Goal: Task Accomplishment & Management: Complete application form

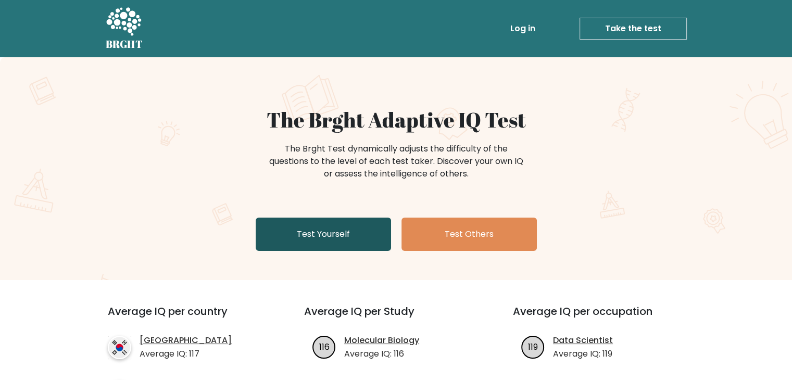
click at [325, 234] on link "Test Yourself" at bounding box center [323, 234] width 135 height 33
click at [290, 229] on link "Test Yourself" at bounding box center [323, 234] width 135 height 33
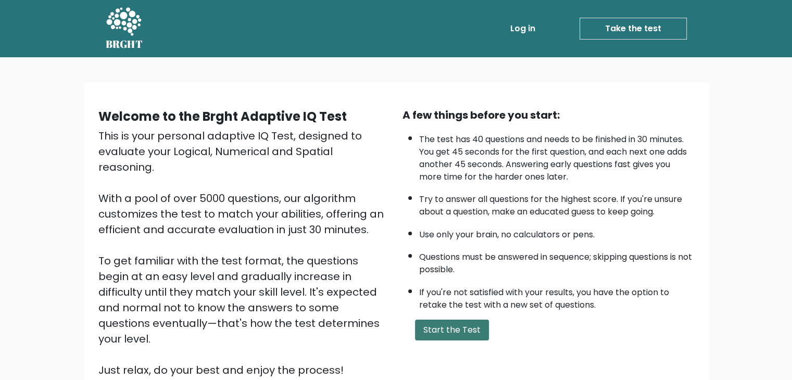
click at [463, 334] on button "Start the Test" at bounding box center [452, 330] width 74 height 21
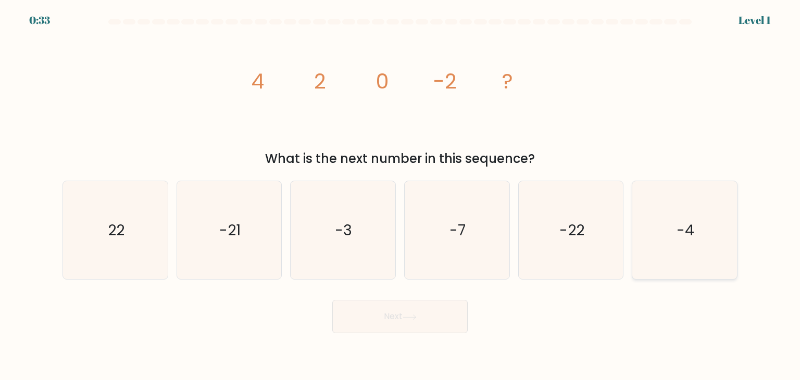
click at [712, 221] on icon "-4" at bounding box center [685, 230] width 98 height 98
click at [401, 195] on input "f. -4" at bounding box center [400, 192] width 1 height 5
radio input "true"
click at [437, 319] on button "Next" at bounding box center [399, 316] width 135 height 33
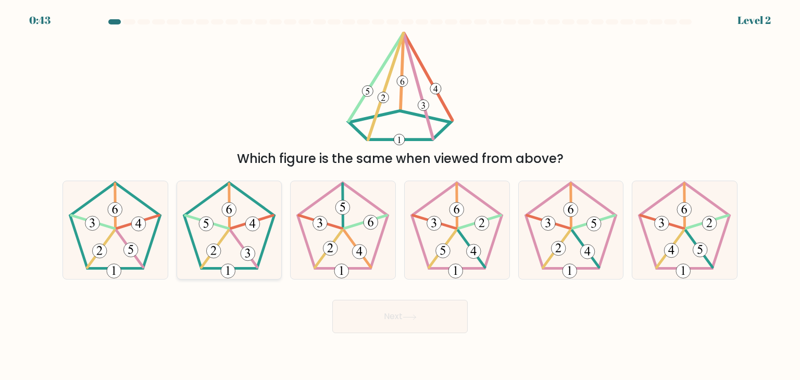
click at [270, 242] on icon at bounding box center [229, 230] width 98 height 98
click at [400, 195] on input "b." at bounding box center [400, 192] width 1 height 5
radio input "true"
click at [406, 318] on icon at bounding box center [410, 318] width 14 height 6
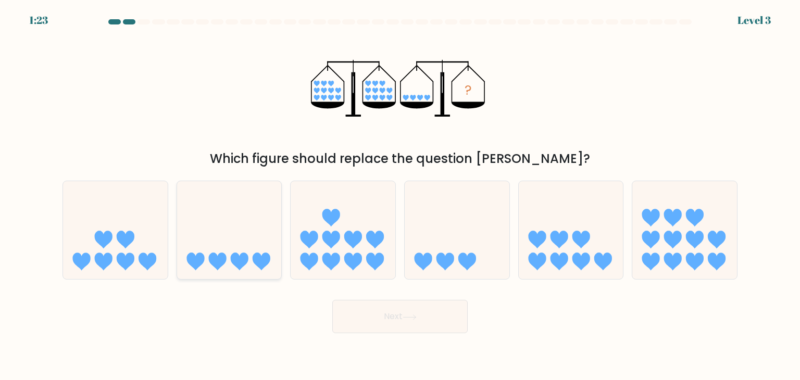
click at [210, 224] on icon at bounding box center [229, 230] width 105 height 86
click at [400, 195] on input "b." at bounding box center [400, 192] width 1 height 5
radio input "true"
click at [396, 300] on div "Next" at bounding box center [400, 312] width 688 height 41
click at [396, 324] on button "Next" at bounding box center [399, 316] width 135 height 33
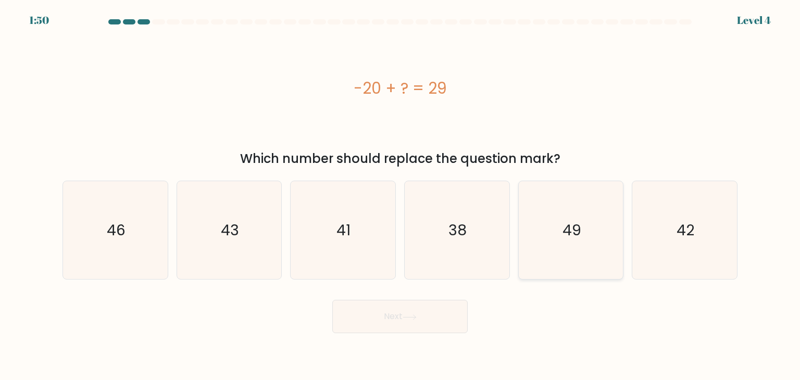
click at [598, 207] on icon "49" at bounding box center [571, 230] width 98 height 98
click at [401, 195] on input "e. 49" at bounding box center [400, 192] width 1 height 5
radio input "true"
click at [436, 321] on button "Next" at bounding box center [399, 316] width 135 height 33
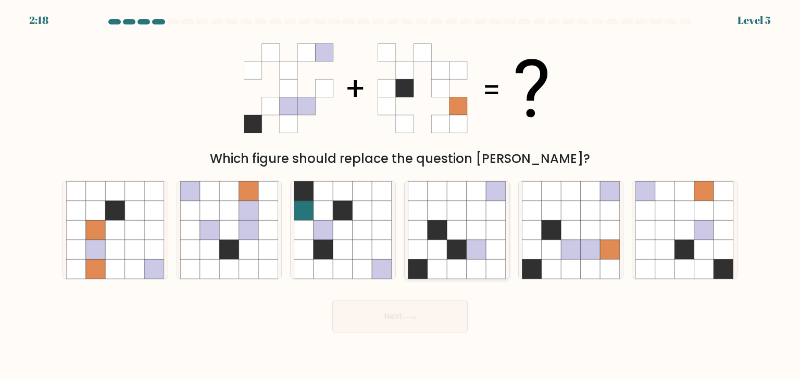
click at [446, 254] on icon at bounding box center [438, 250] width 20 height 20
click at [401, 195] on input "d." at bounding box center [400, 192] width 1 height 5
radio input "true"
click at [572, 252] on icon at bounding box center [571, 250] width 20 height 20
click at [401, 195] on input "e." at bounding box center [400, 192] width 1 height 5
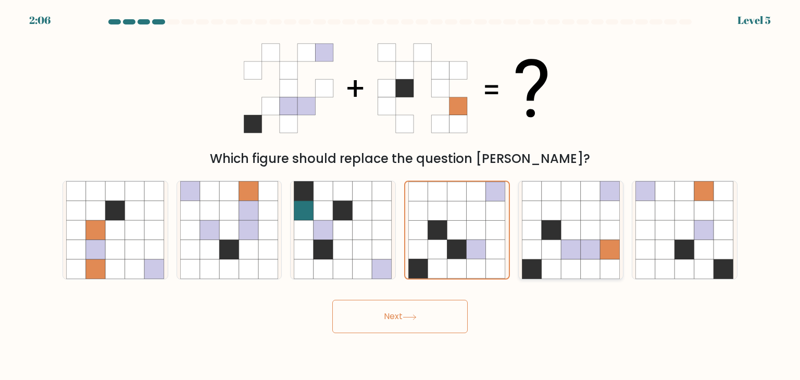
radio input "true"
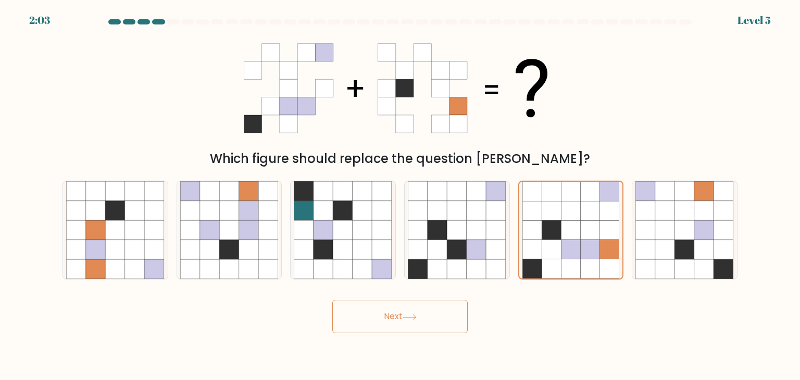
click at [426, 317] on button "Next" at bounding box center [399, 316] width 135 height 33
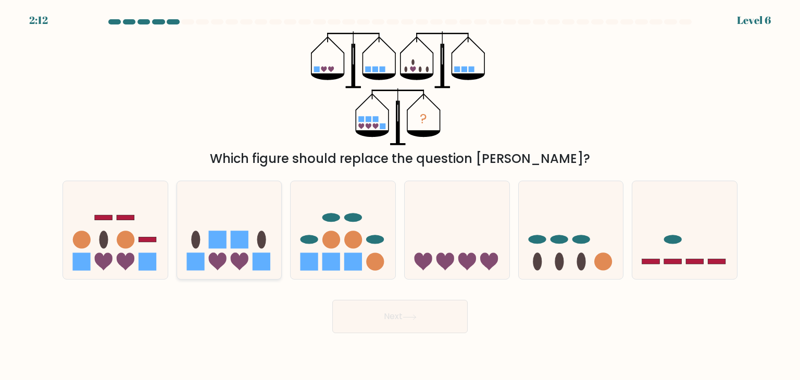
click at [254, 259] on rect at bounding box center [262, 262] width 18 height 18
click at [400, 195] on input "b." at bounding box center [400, 192] width 1 height 5
radio input "true"
click at [377, 316] on button "Next" at bounding box center [399, 316] width 135 height 33
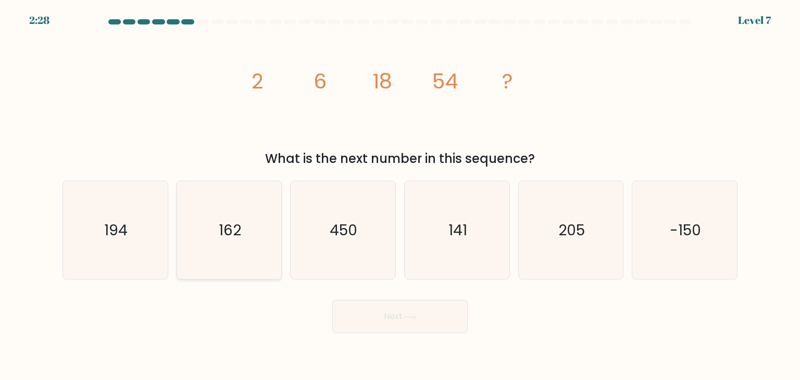
click at [229, 242] on icon "162" at bounding box center [229, 230] width 98 height 98
click at [400, 195] on input "b. 162" at bounding box center [400, 192] width 1 height 5
radio input "true"
click at [391, 314] on button "Next" at bounding box center [399, 316] width 135 height 33
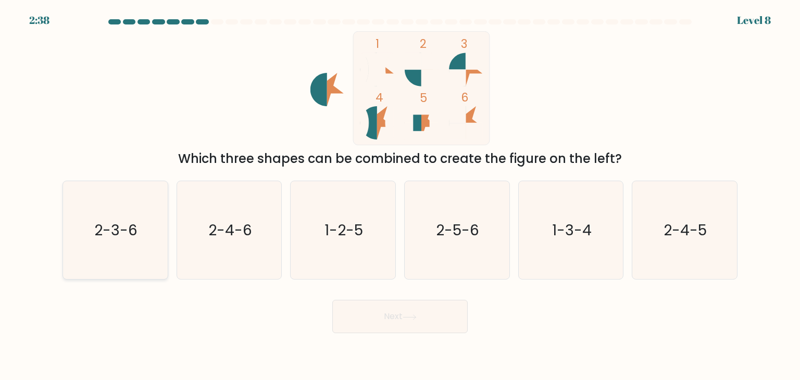
click at [128, 253] on icon "2-3-6" at bounding box center [115, 230] width 98 height 98
click at [400, 195] on input "a. 2-3-6" at bounding box center [400, 192] width 1 height 5
radio input "true"
click at [386, 321] on button "Next" at bounding box center [399, 316] width 135 height 33
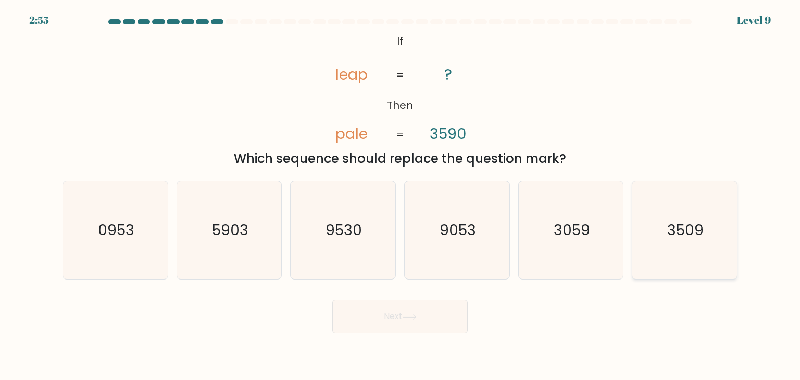
click at [679, 240] on icon "3509" at bounding box center [685, 230] width 98 height 98
click at [401, 195] on input "f. 3509" at bounding box center [400, 192] width 1 height 5
radio input "true"
click at [380, 311] on button "Next" at bounding box center [399, 316] width 135 height 33
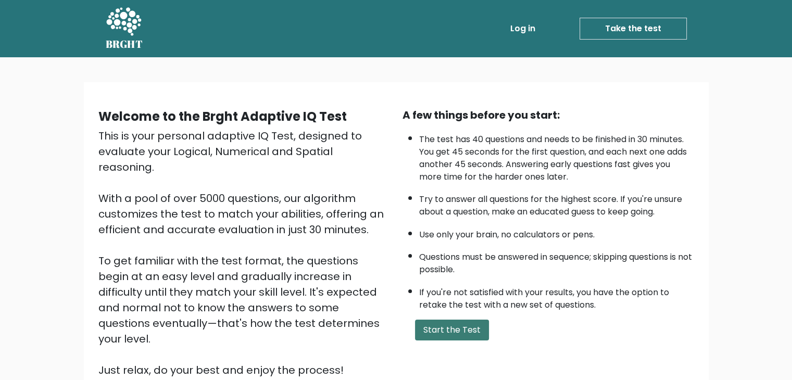
click at [467, 320] on button "Start the Test" at bounding box center [452, 330] width 74 height 21
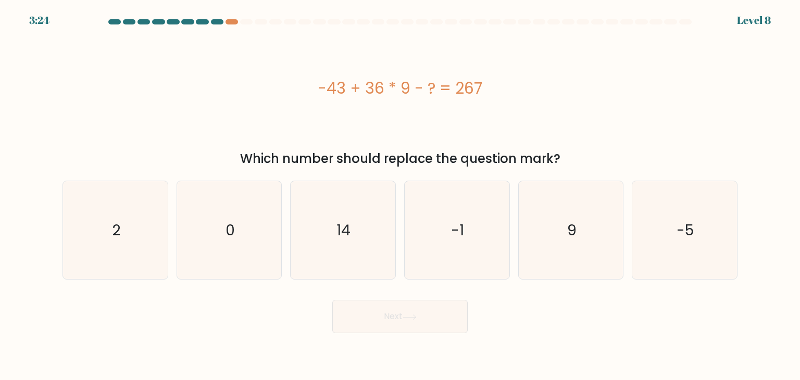
click at [220, 22] on div at bounding box center [217, 21] width 13 height 5
click at [230, 22] on div at bounding box center [232, 21] width 13 height 5
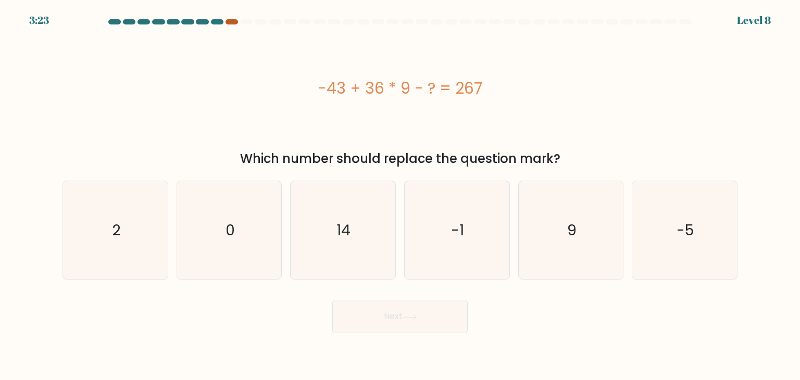
click at [230, 22] on div at bounding box center [232, 21] width 13 height 5
click at [230, 29] on form "a. 2" at bounding box center [400, 176] width 800 height 314
click at [230, 24] on div at bounding box center [232, 21] width 13 height 5
click at [438, 242] on icon "-1" at bounding box center [457, 230] width 98 height 98
click at [401, 195] on input "d. -1" at bounding box center [400, 192] width 1 height 5
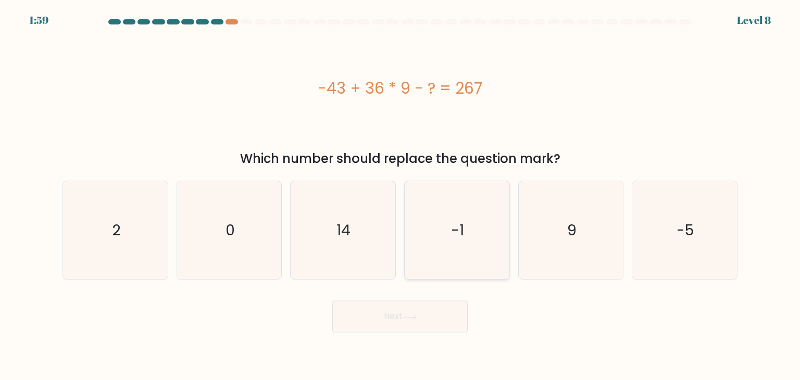
radio input "true"
click at [348, 209] on icon "14" at bounding box center [343, 230] width 98 height 98
click at [400, 195] on input "c. 14" at bounding box center [400, 192] width 1 height 5
radio input "true"
click at [406, 312] on button "Next" at bounding box center [399, 316] width 135 height 33
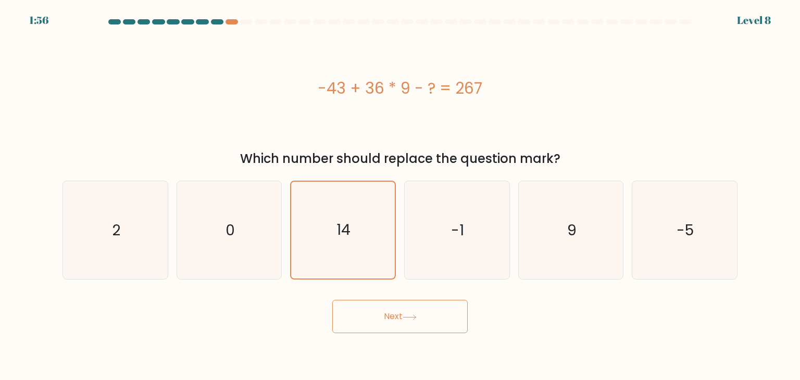
click at [396, 321] on button "Next" at bounding box center [399, 316] width 135 height 33
click at [388, 327] on button "Next" at bounding box center [399, 316] width 135 height 33
click at [243, 24] on div at bounding box center [246, 21] width 13 height 5
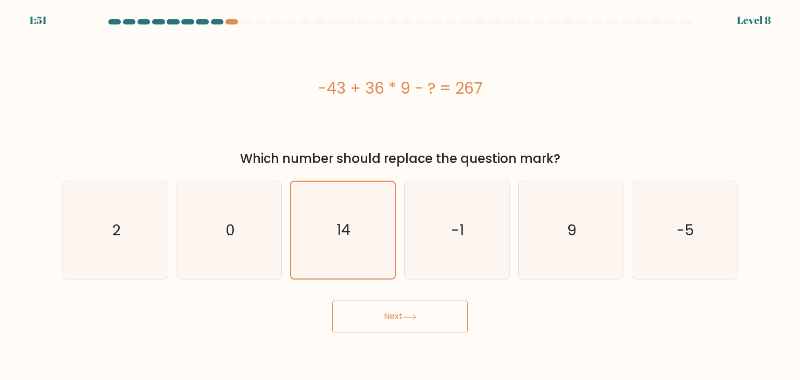
drag, startPoint x: 226, startPoint y: 21, endPoint x: 219, endPoint y: 19, distance: 7.6
click at [226, 21] on div at bounding box center [232, 21] width 13 height 5
click at [215, 19] on div at bounding box center [217, 21] width 13 height 5
click at [185, 19] on div at bounding box center [187, 21] width 13 height 5
click at [387, 331] on button "Next" at bounding box center [399, 316] width 135 height 33
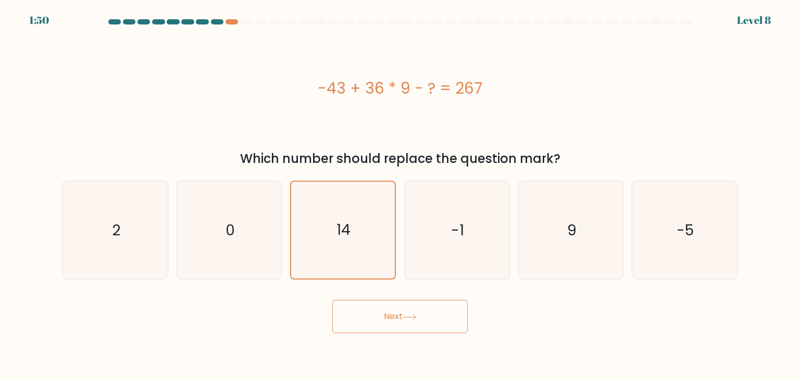
click at [387, 331] on button "Next" at bounding box center [399, 316] width 135 height 33
click at [391, 313] on button "Next" at bounding box center [399, 316] width 135 height 33
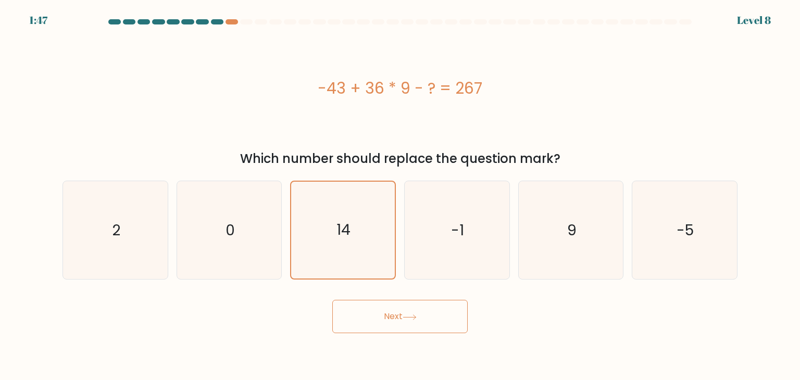
click at [391, 313] on button "Next" at bounding box center [399, 316] width 135 height 33
